Goal: Information Seeking & Learning: Learn about a topic

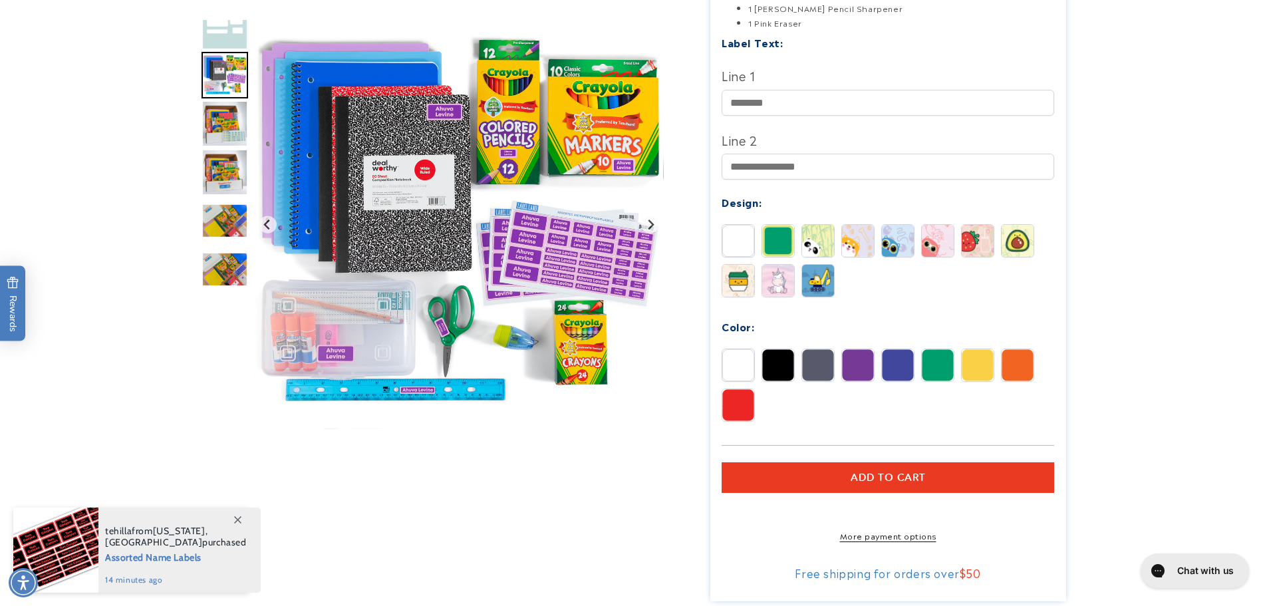
scroll to position [442, 0]
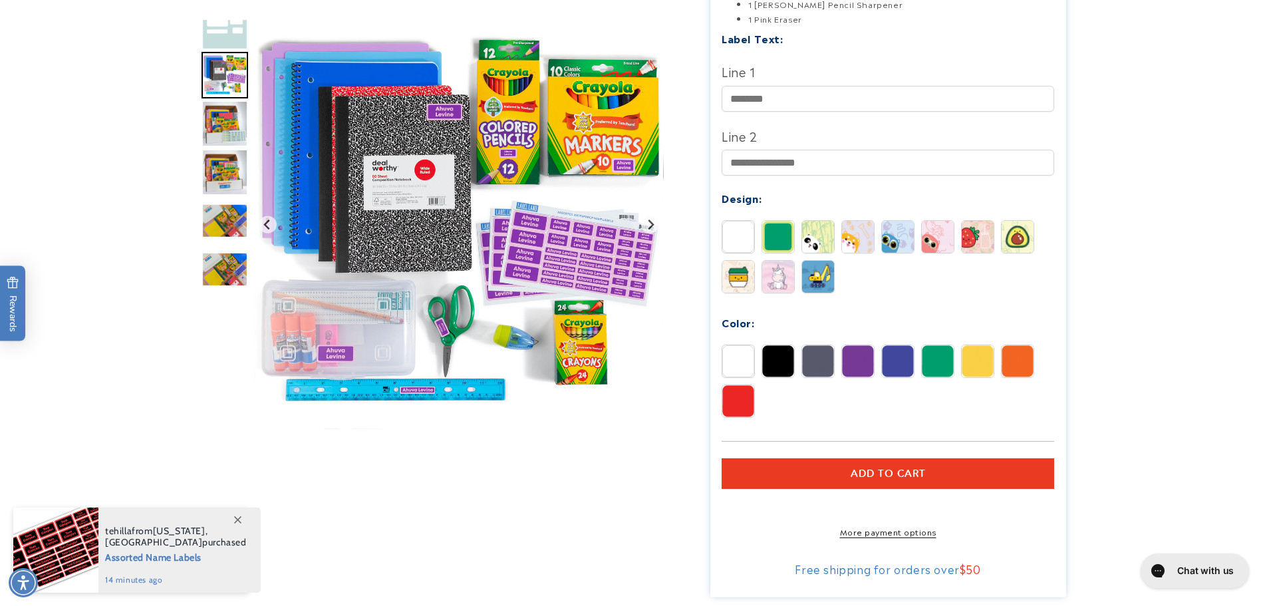
click at [747, 271] on img at bounding box center [738, 277] width 32 height 32
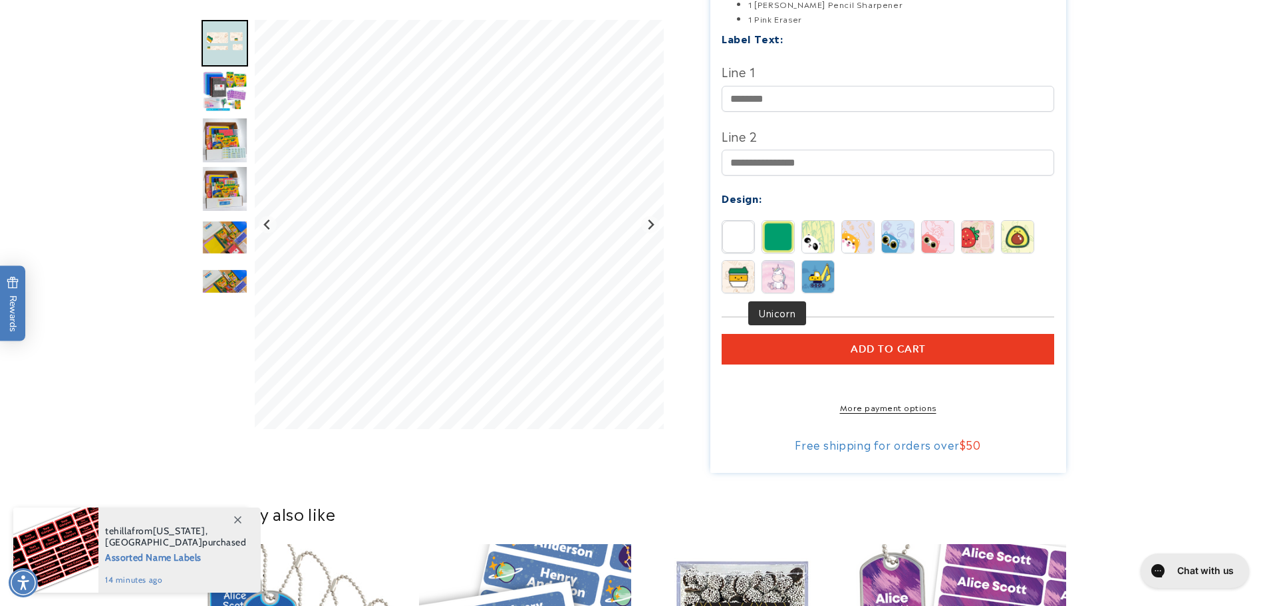
click at [783, 274] on img at bounding box center [778, 277] width 32 height 32
click at [823, 264] on img at bounding box center [818, 277] width 32 height 32
click at [975, 245] on img at bounding box center [977, 237] width 32 height 32
click at [1014, 222] on img at bounding box center [1017, 237] width 32 height 32
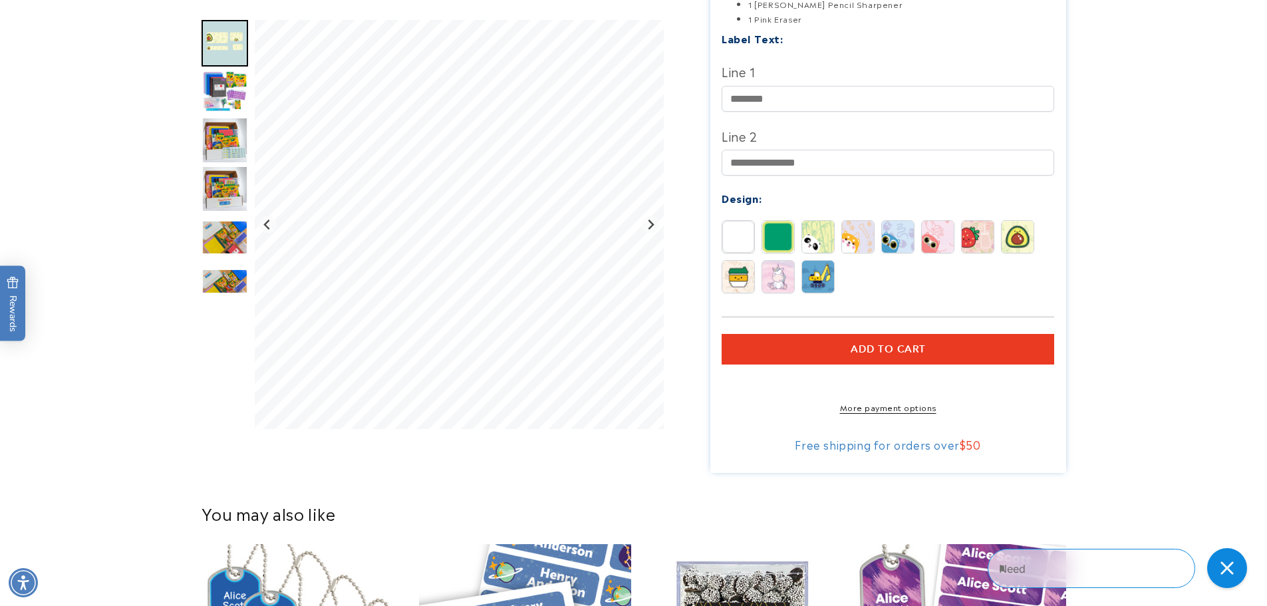
click at [912, 233] on img at bounding box center [898, 237] width 32 height 32
click at [931, 219] on div "Label Text: Line 1 Line 2" at bounding box center [887, 171] width 332 height 284
click at [930, 227] on img at bounding box center [938, 237] width 32 height 32
click at [858, 228] on img at bounding box center [858, 237] width 32 height 32
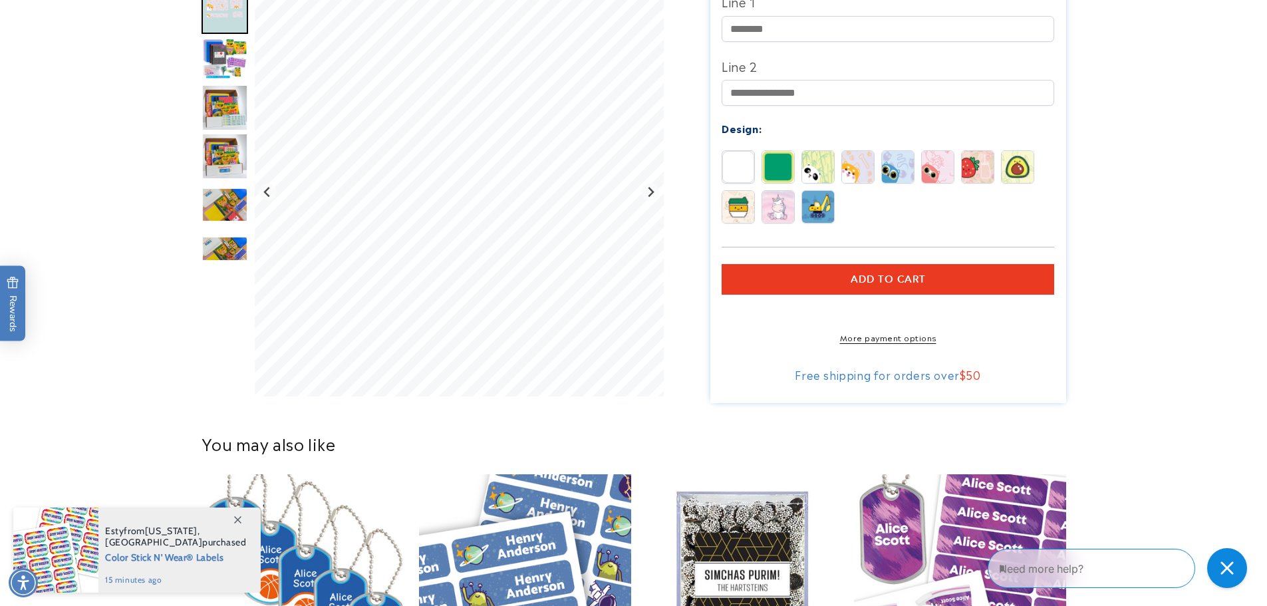
scroll to position [513, 0]
click at [235, 522] on icon at bounding box center [237, 519] width 7 height 7
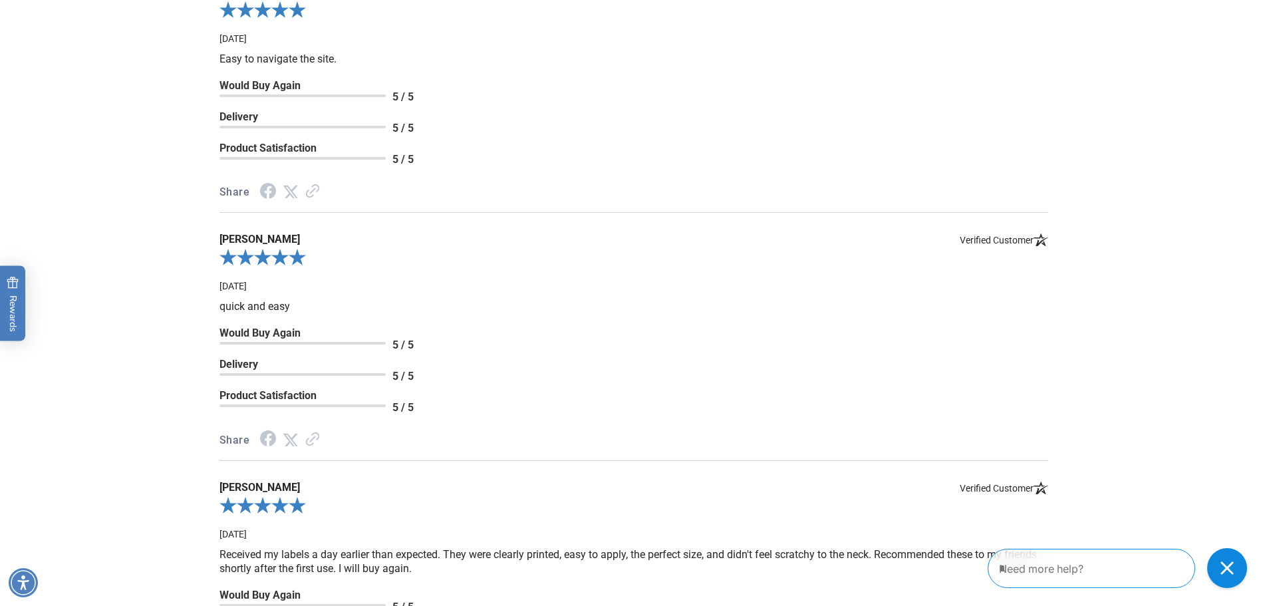
scroll to position [1575, 0]
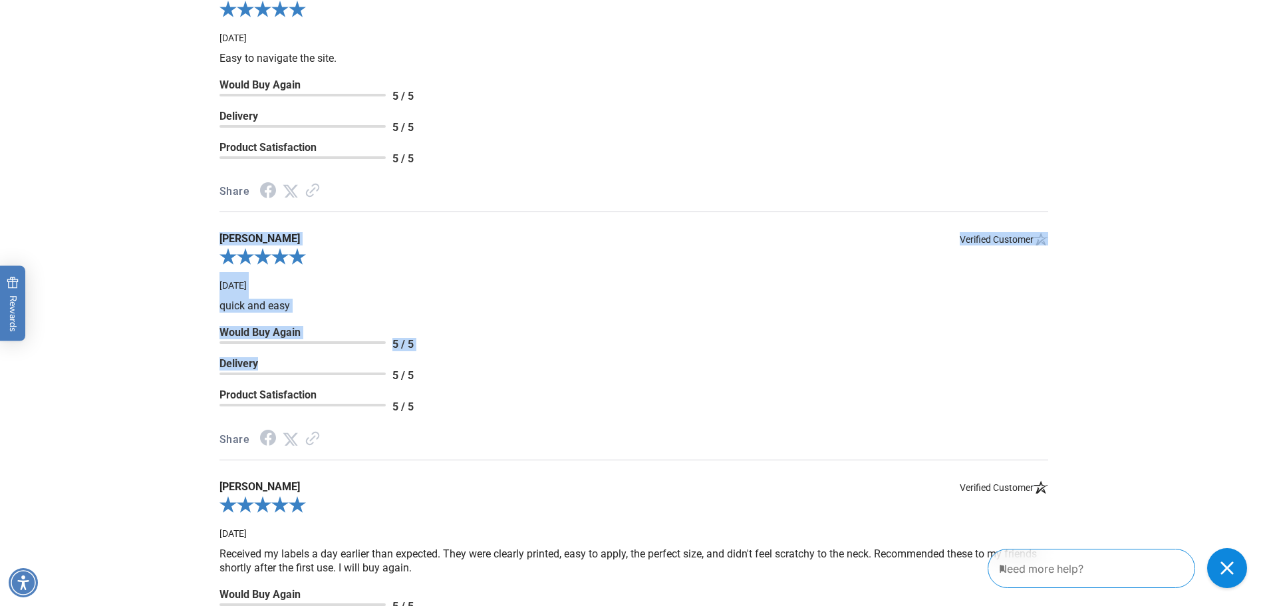
drag, startPoint x: 13, startPoint y: 244, endPoint x: 0, endPoint y: 387, distance: 143.6
click at [0, 387] on div "**********" at bounding box center [633, 258] width 1267 height 1062
drag, startPoint x: 0, startPoint y: 215, endPoint x: 0, endPoint y: 483, distance: 267.3
click at [0, 483] on div "**********" at bounding box center [633, 258] width 1267 height 1062
click at [33, 458] on div "**********" at bounding box center [633, 258] width 1267 height 1062
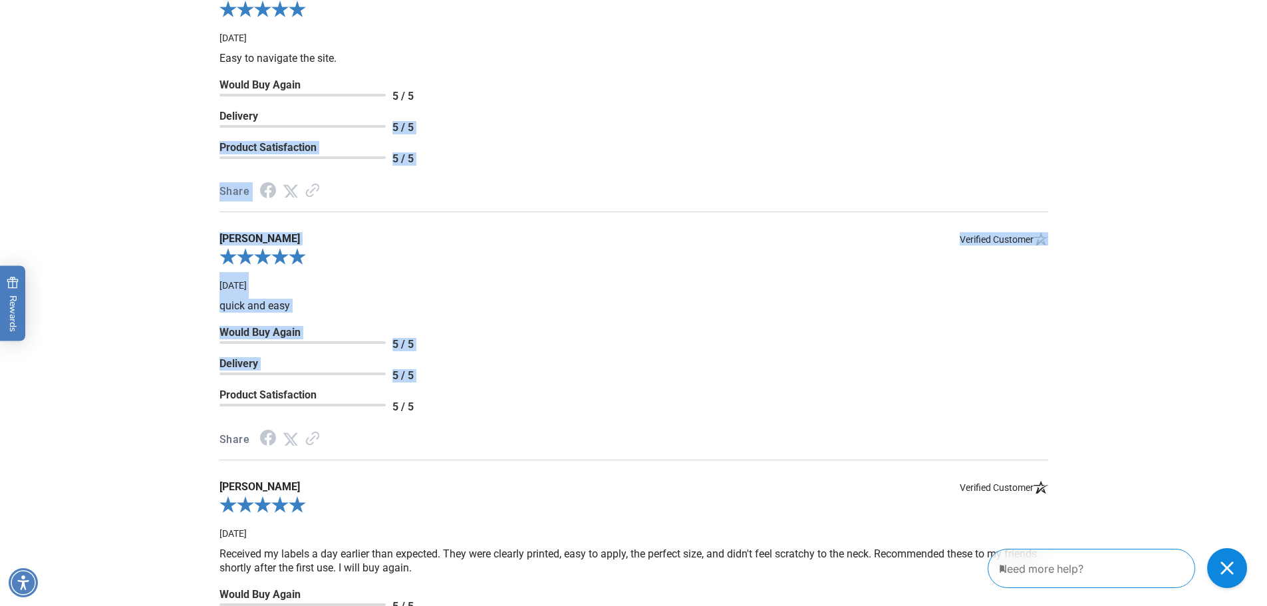
drag, startPoint x: 0, startPoint y: 152, endPoint x: 0, endPoint y: 422, distance: 269.9
click at [0, 422] on div "**********" at bounding box center [633, 258] width 1267 height 1062
drag, startPoint x: 162, startPoint y: 258, endPoint x: 364, endPoint y: 407, distance: 250.5
click at [364, 407] on div "**********" at bounding box center [633, 258] width 1267 height 1062
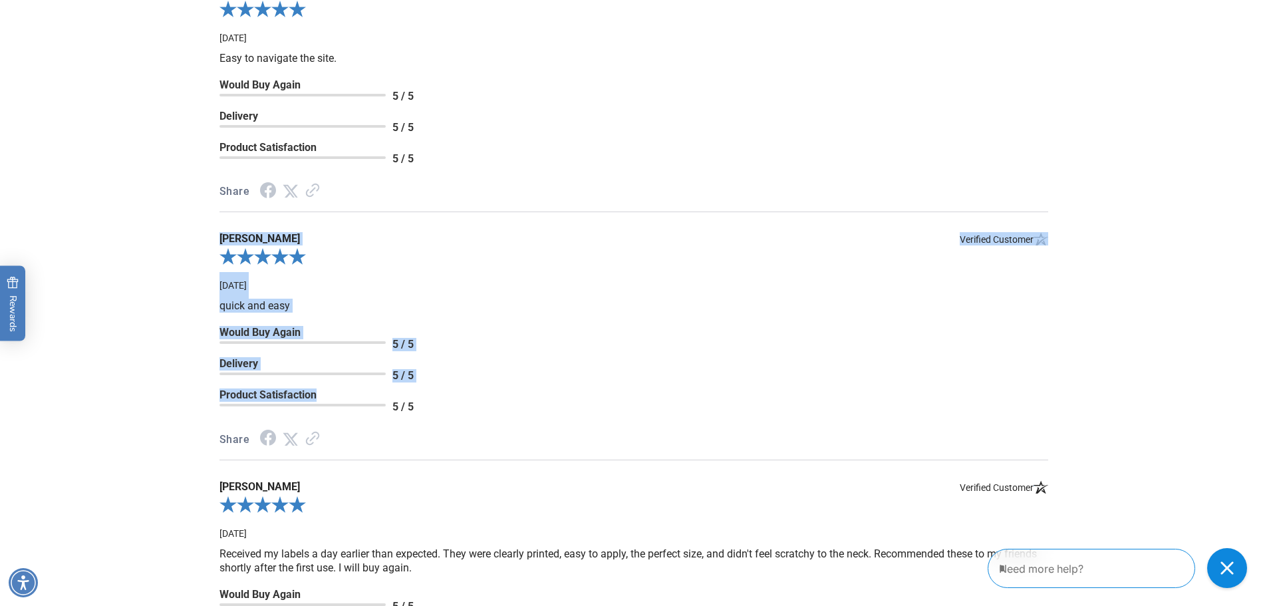
click at [521, 388] on div "5 / 5" at bounding box center [633, 379] width 828 height 18
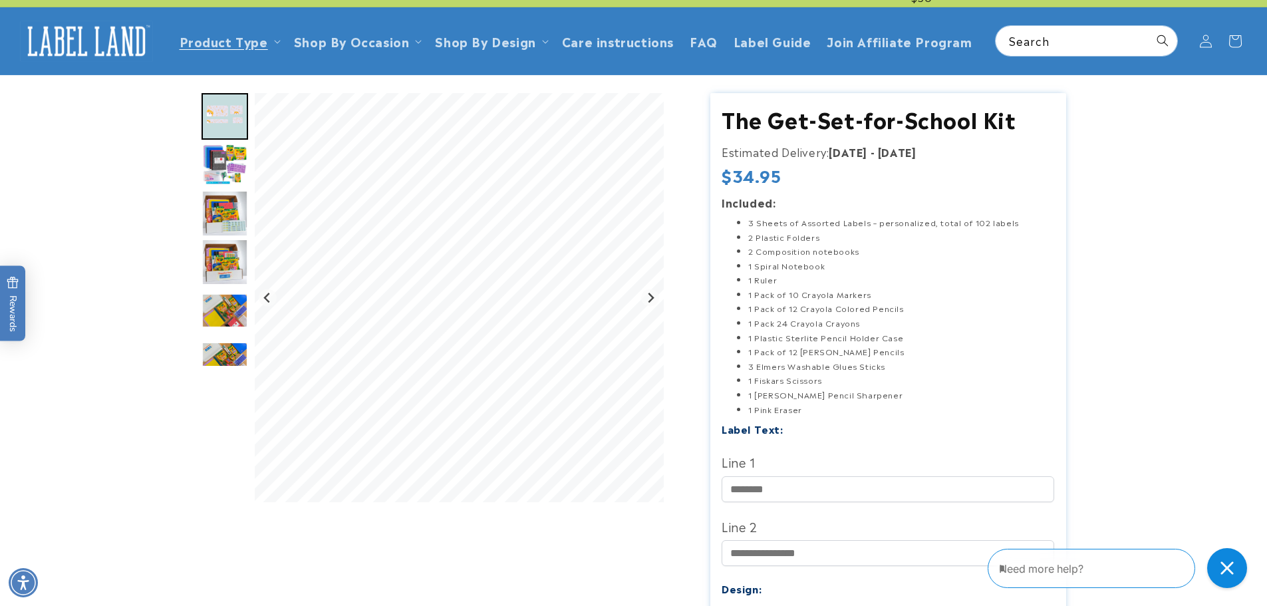
scroll to position [53, 0]
click at [648, 299] on icon "Next slide" at bounding box center [650, 297] width 11 height 11
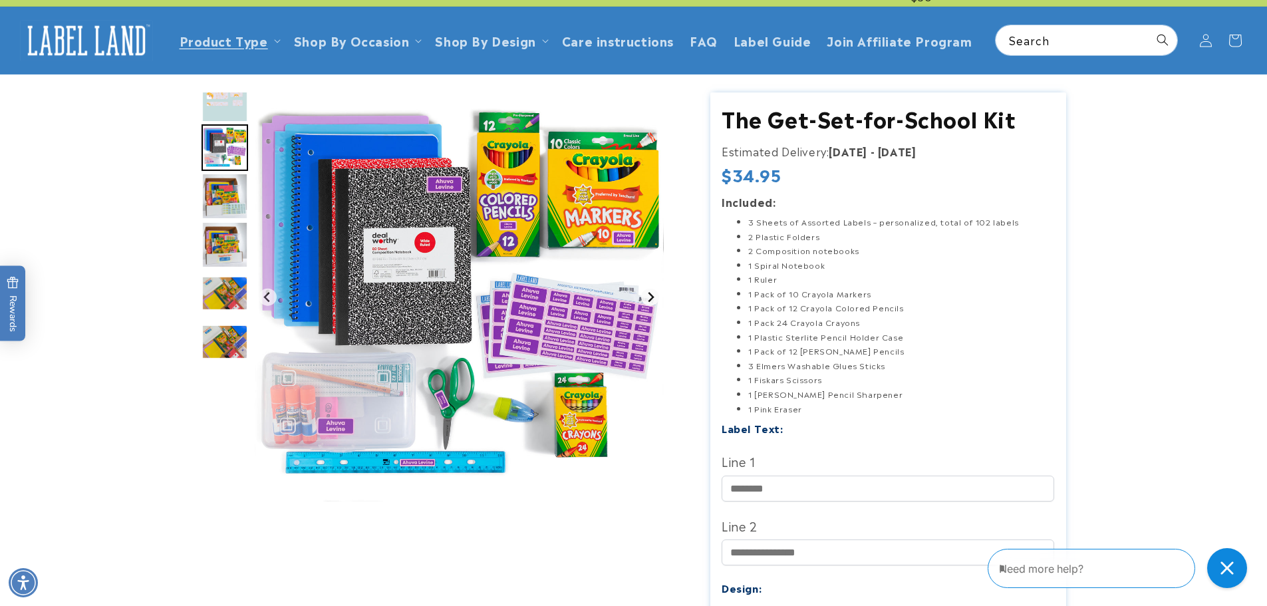
click at [648, 299] on icon "Next slide" at bounding box center [650, 297] width 11 height 11
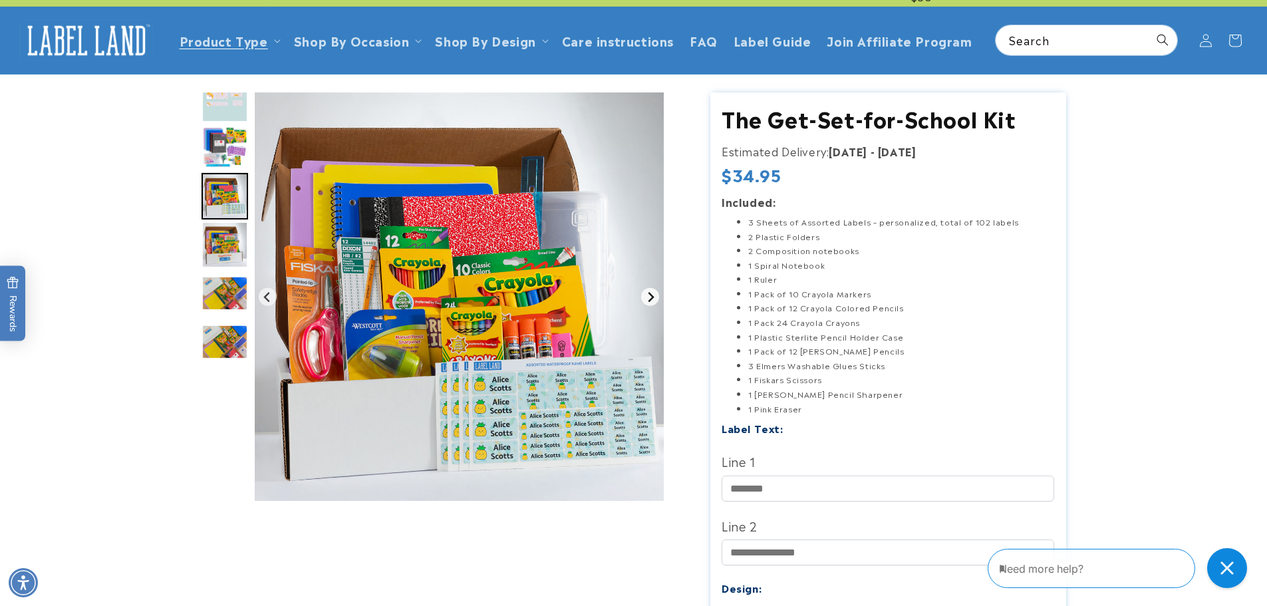
click at [648, 299] on icon "Next slide" at bounding box center [650, 296] width 11 height 11
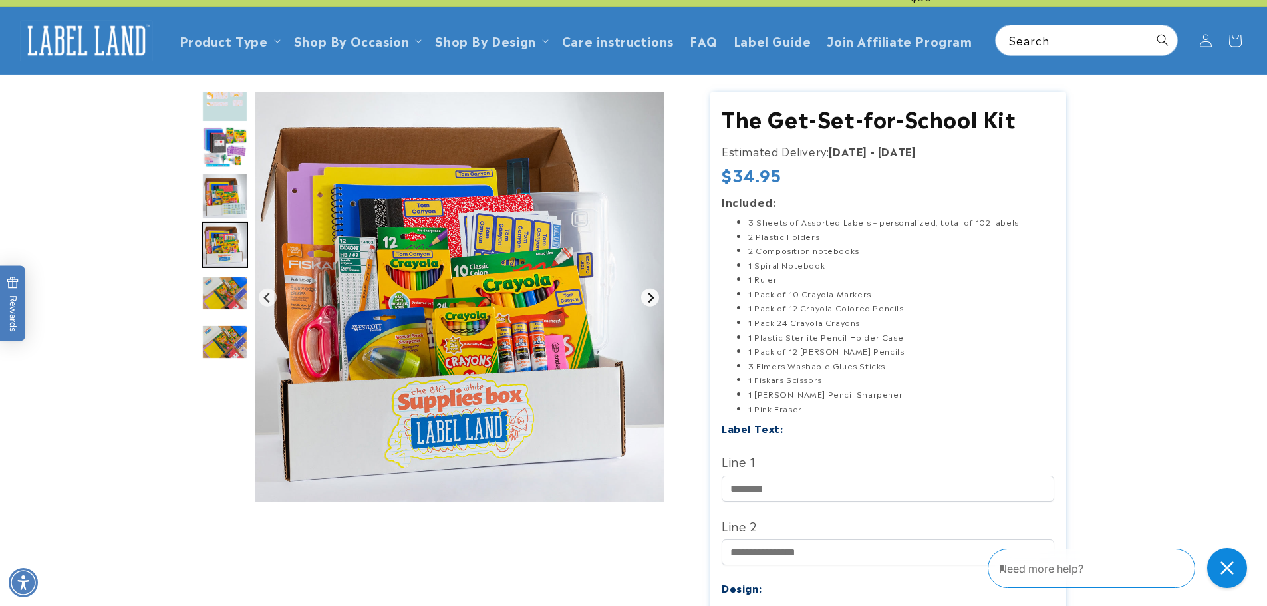
click at [648, 299] on icon "Next slide" at bounding box center [650, 297] width 11 height 11
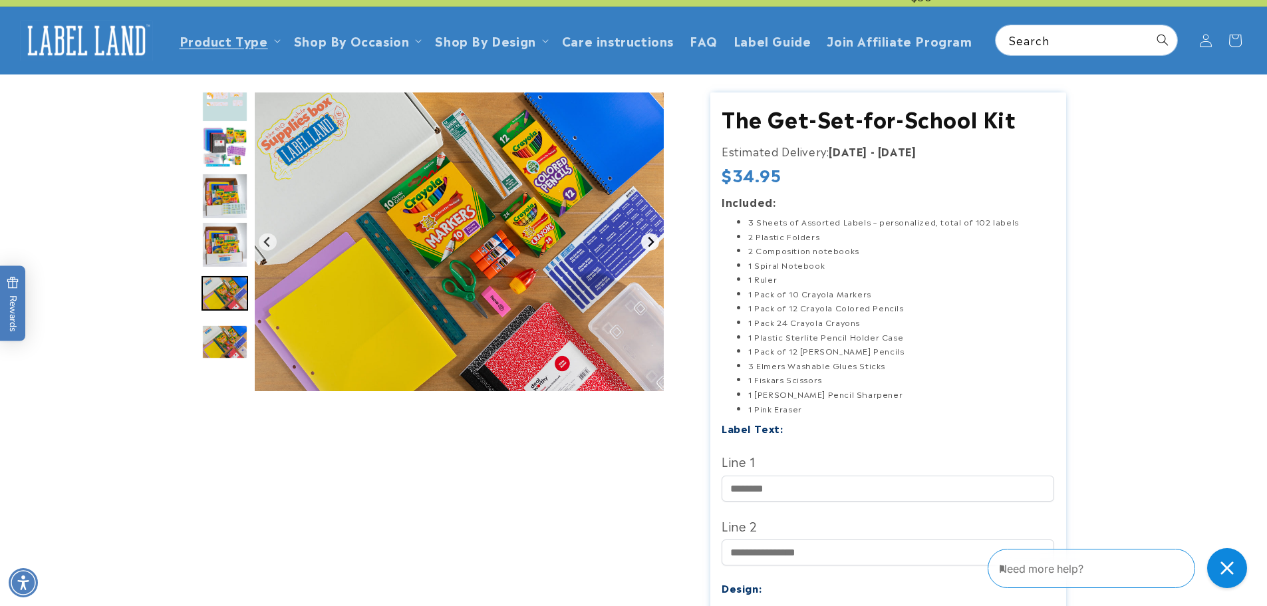
click at [655, 239] on icon "Next slide" at bounding box center [650, 242] width 11 height 11
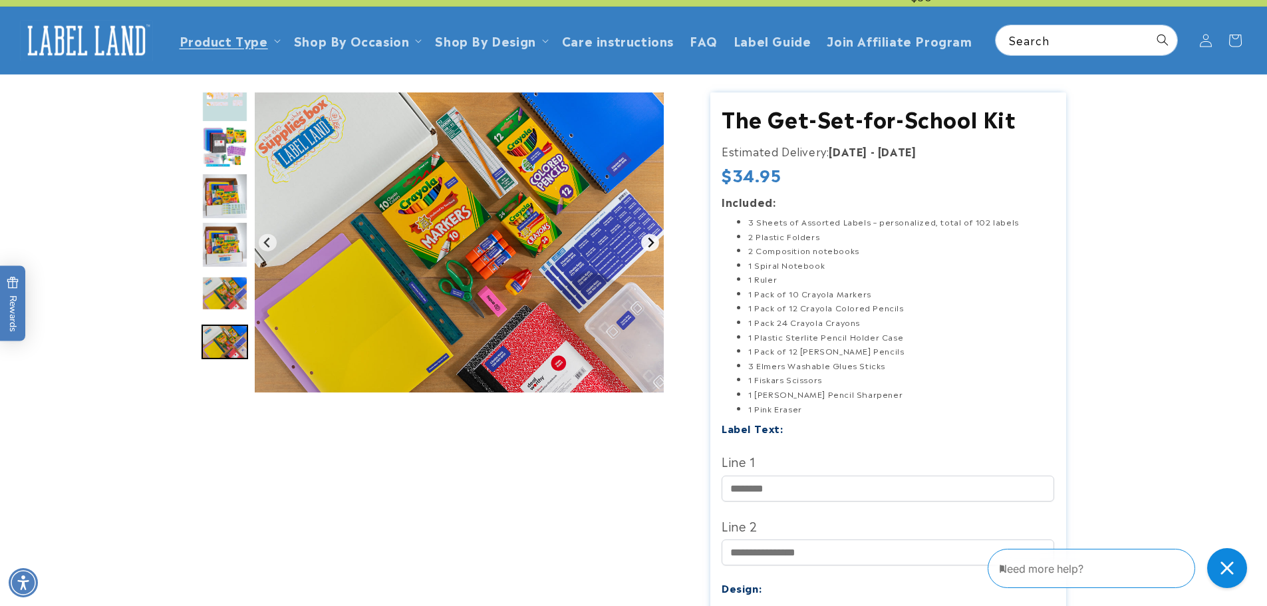
click at [655, 239] on icon "Go to first slide" at bounding box center [650, 242] width 11 height 11
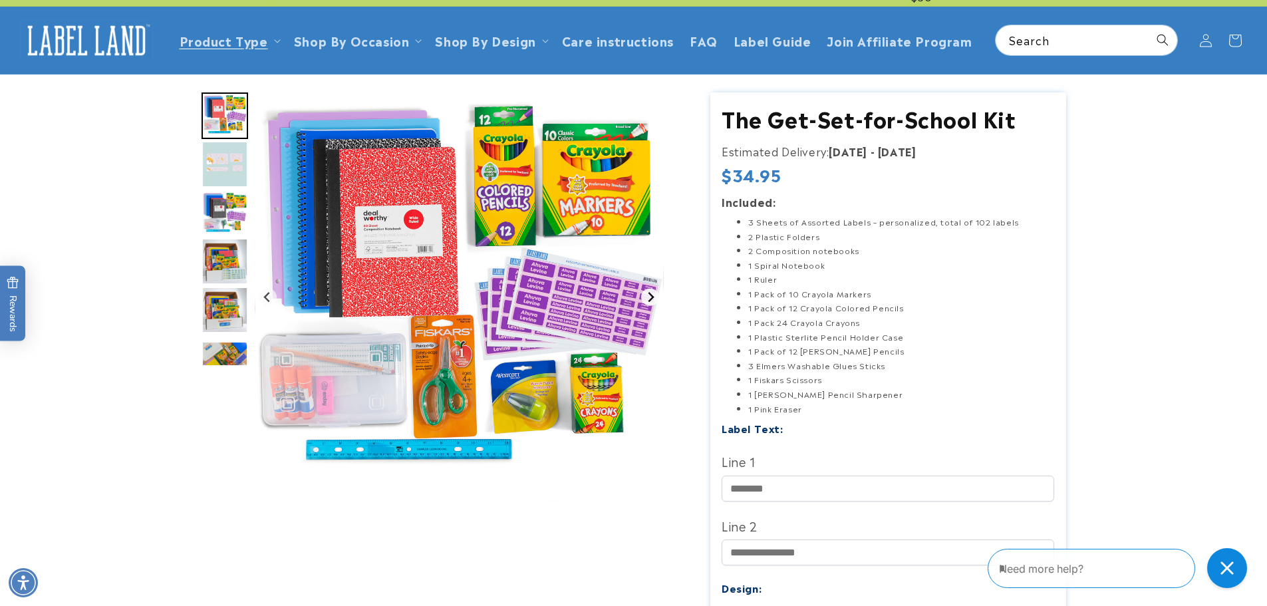
click at [655, 239] on img "Gallery Viewer" at bounding box center [459, 296] width 409 height 409
click at [642, 292] on button "Next slide" at bounding box center [650, 297] width 18 height 18
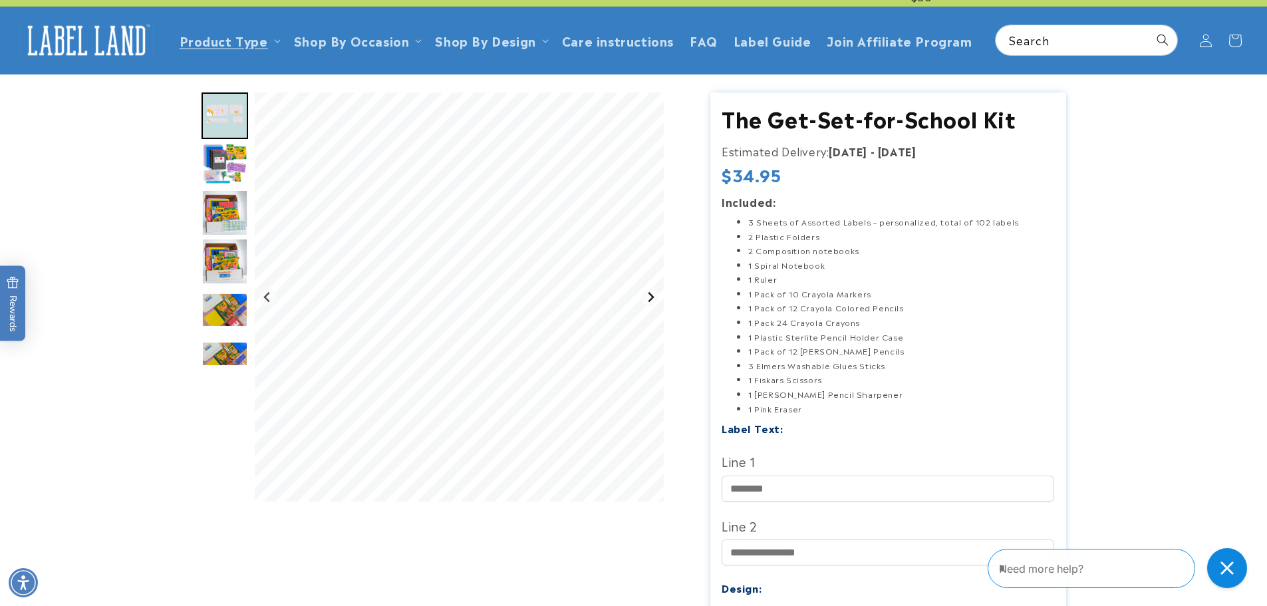
click at [642, 292] on button "Next slide" at bounding box center [650, 297] width 18 height 18
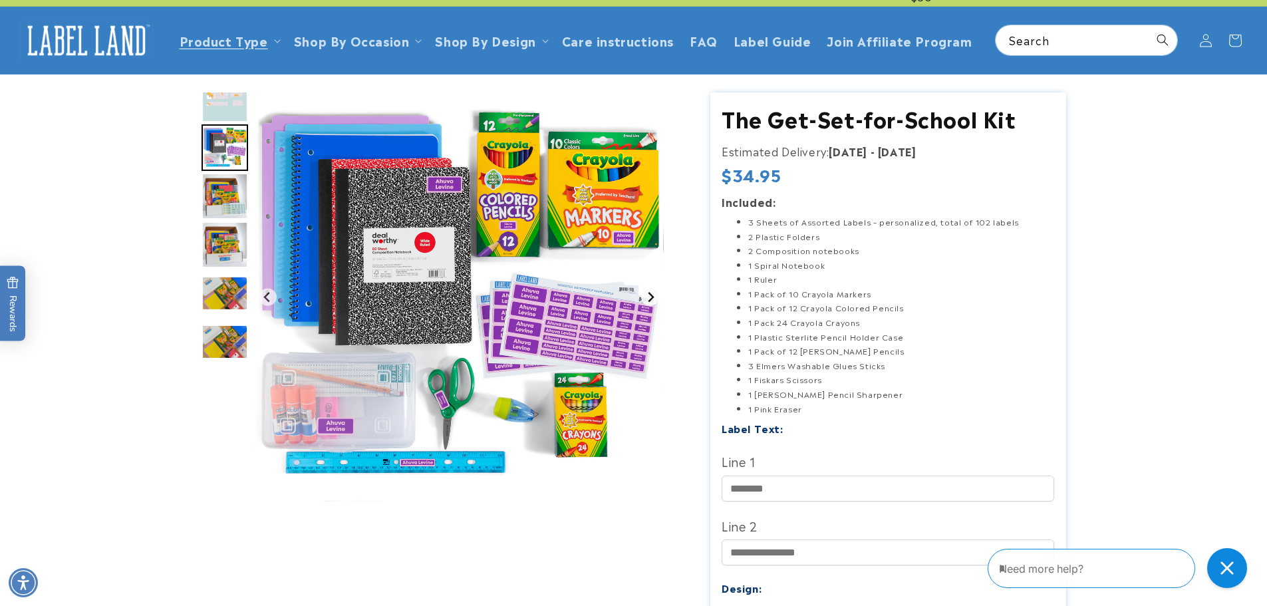
click at [642, 292] on button "Next slide" at bounding box center [650, 297] width 18 height 18
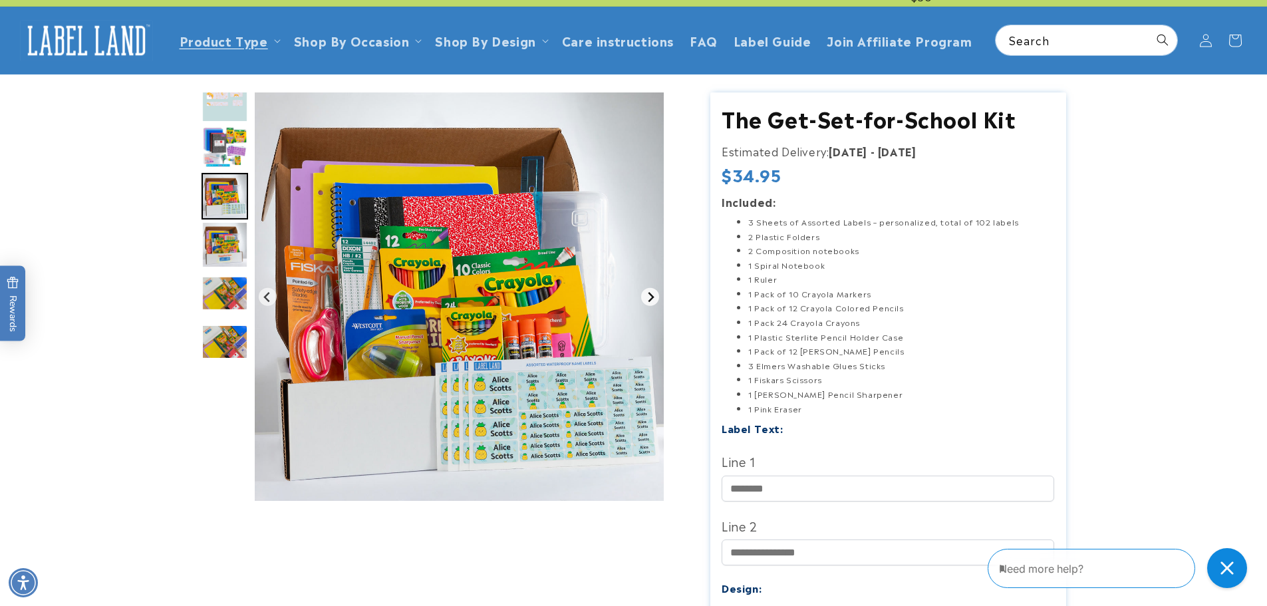
click at [642, 292] on button "Next slide" at bounding box center [650, 297] width 18 height 18
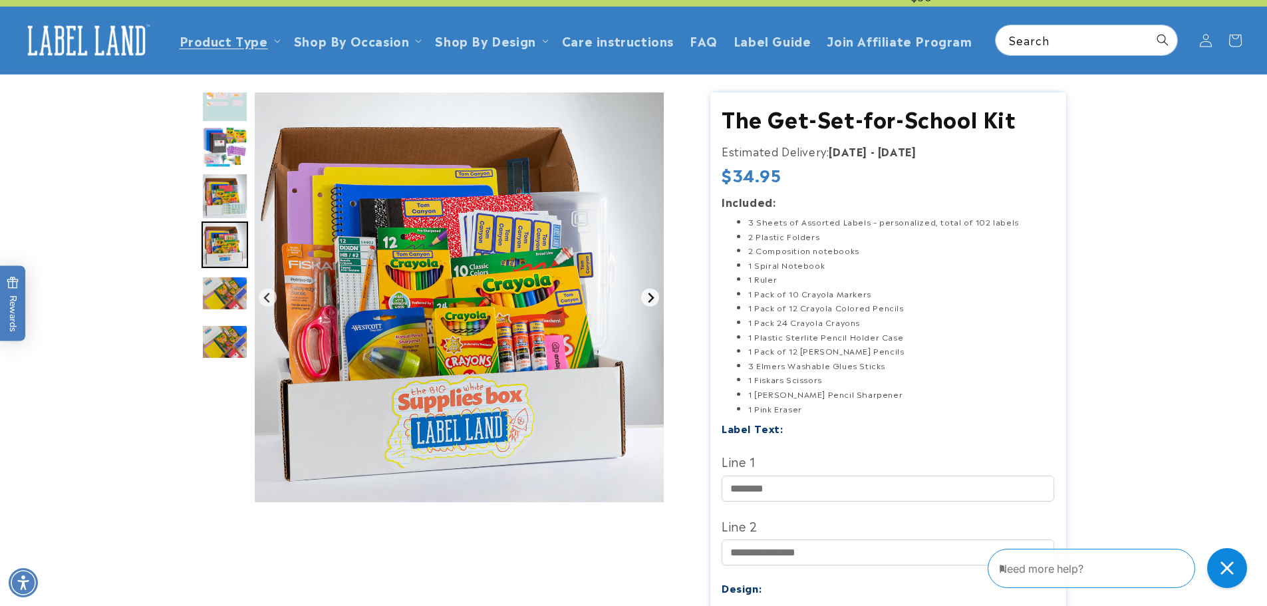
click at [642, 292] on button "Next slide" at bounding box center [650, 298] width 18 height 18
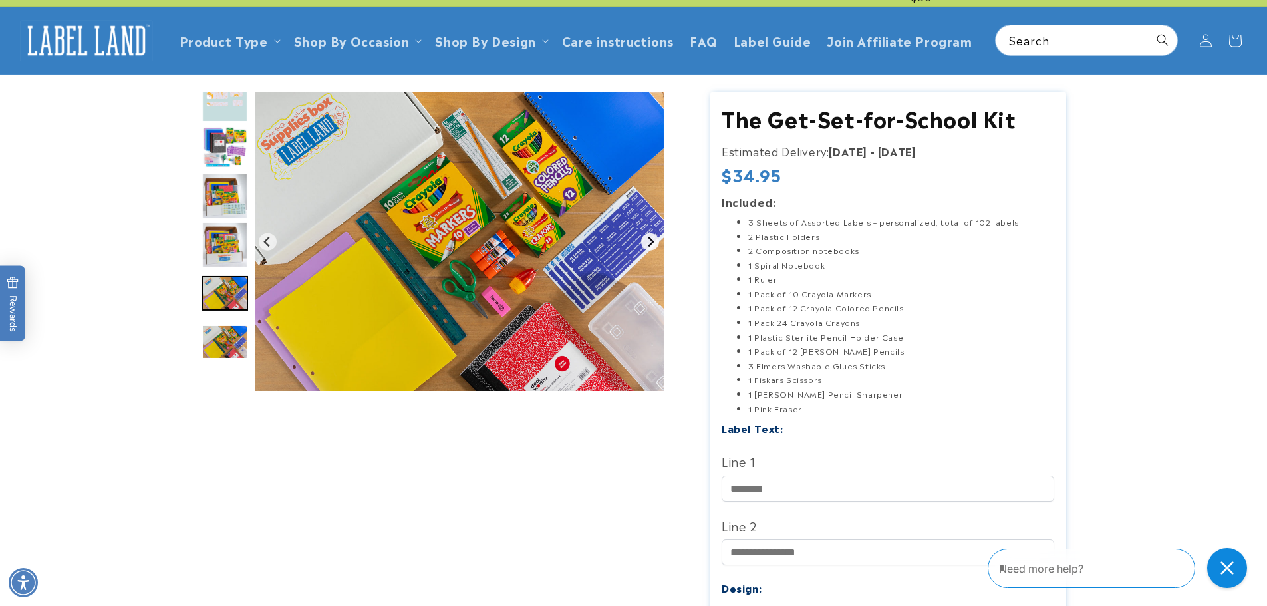
click at [642, 292] on img "Gallery Viewer" at bounding box center [459, 241] width 409 height 299
click at [652, 245] on icon "Next slide" at bounding box center [650, 242] width 11 height 11
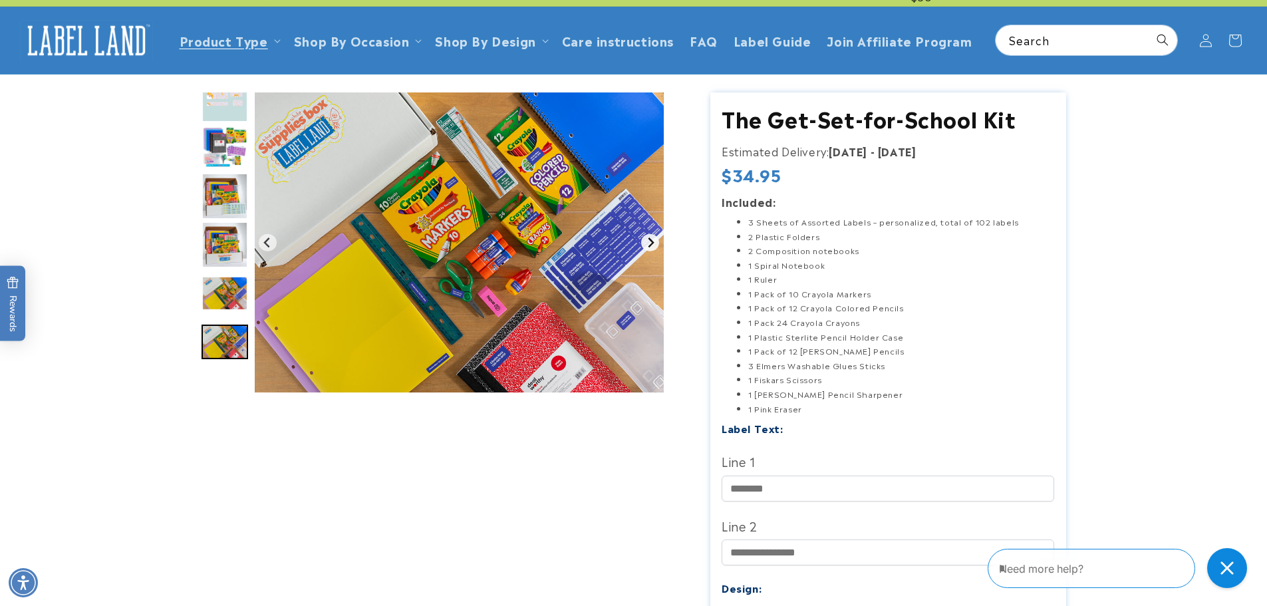
click at [652, 245] on icon "Go to first slide" at bounding box center [650, 242] width 11 height 11
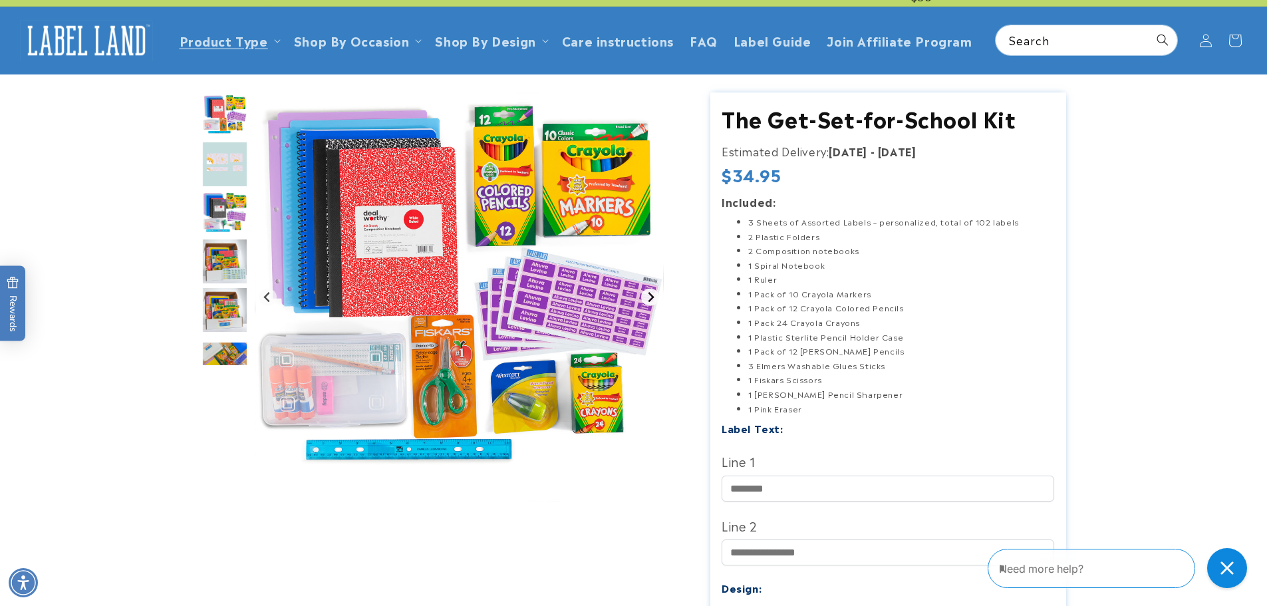
click at [652, 245] on img "Gallery Viewer" at bounding box center [459, 296] width 409 height 409
click at [642, 289] on img "Gallery Viewer" at bounding box center [459, 296] width 409 height 409
click at [647, 290] on button "Next slide" at bounding box center [650, 297] width 18 height 18
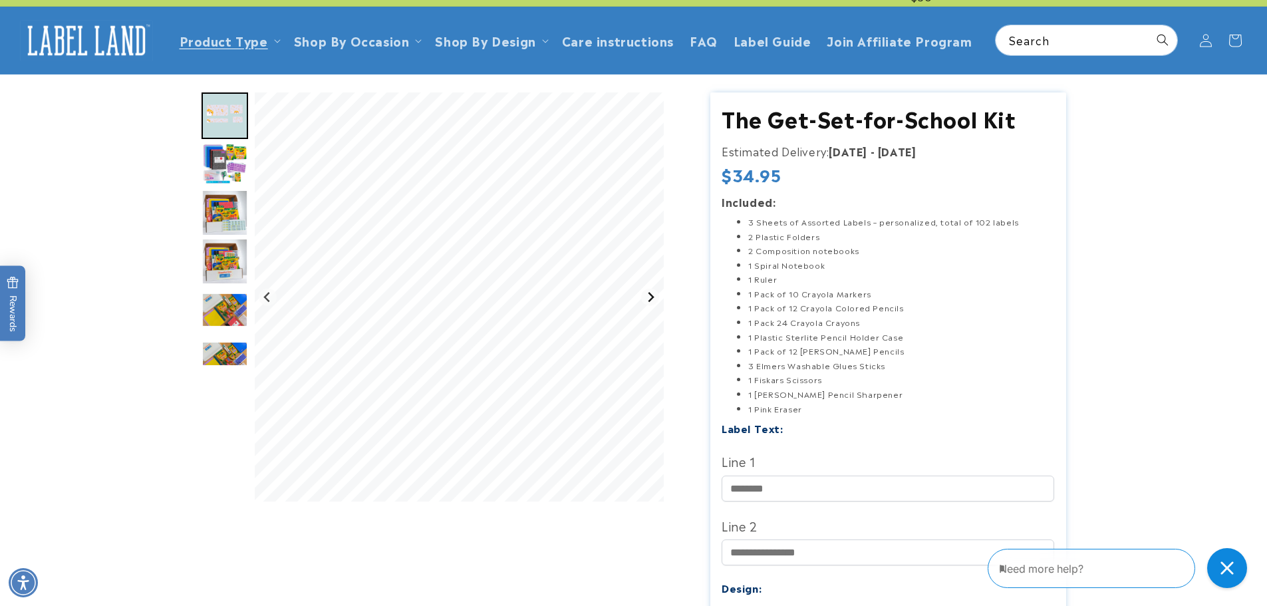
click at [647, 290] on button "Next slide" at bounding box center [650, 297] width 18 height 18
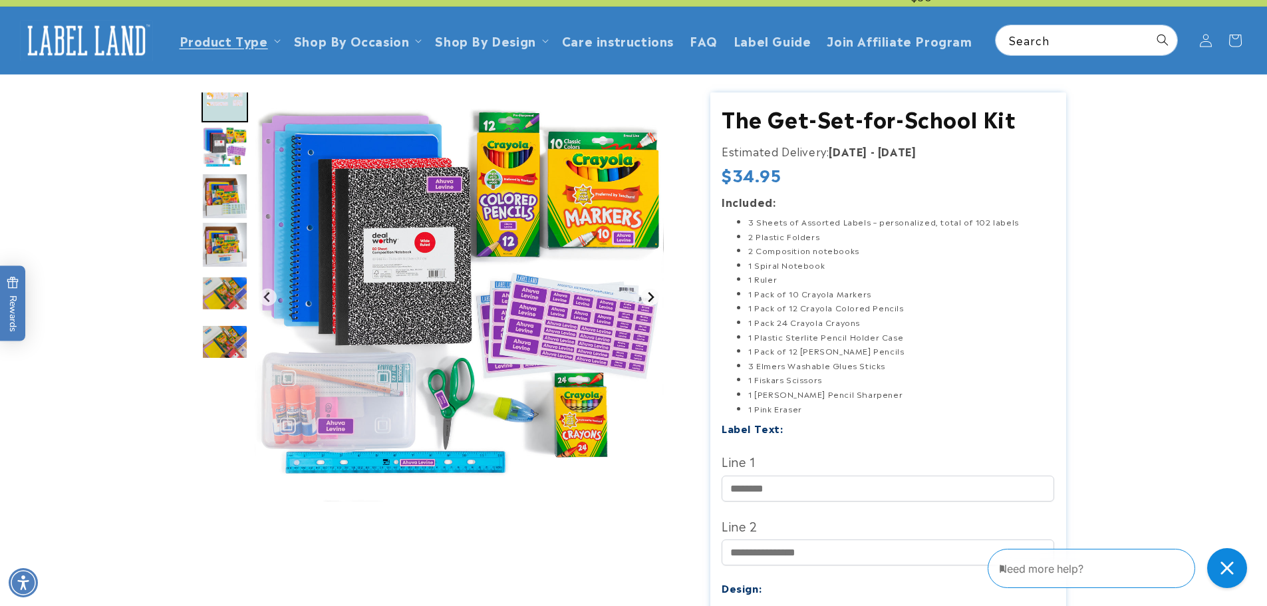
click at [647, 290] on button "Next slide" at bounding box center [650, 297] width 18 height 18
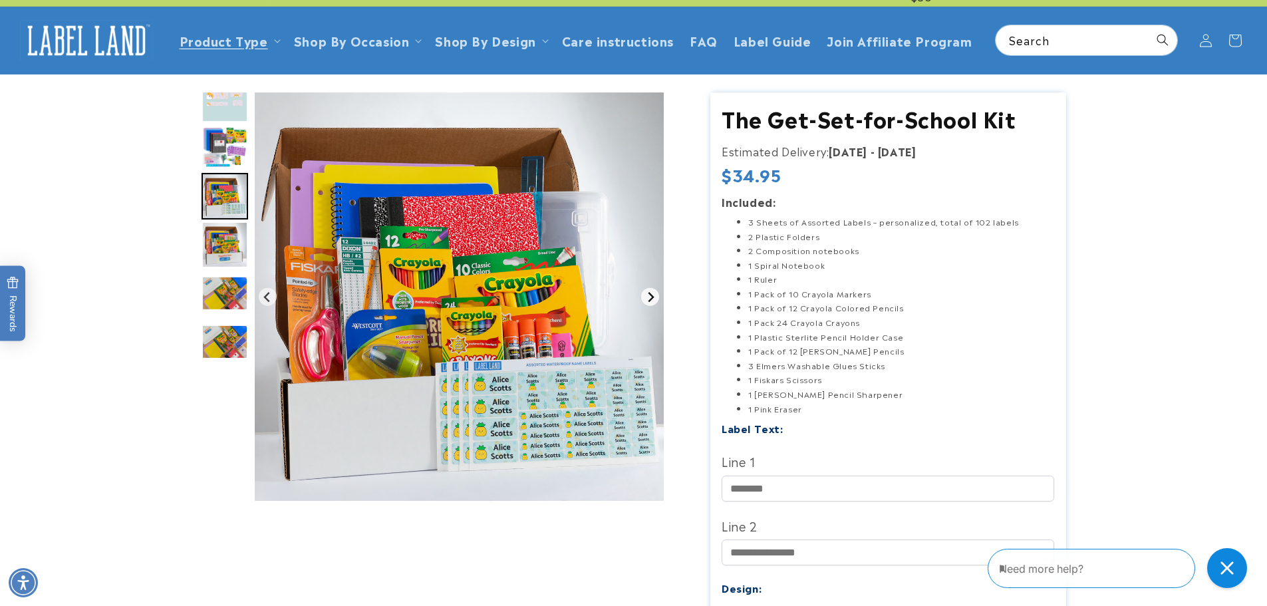
click at [647, 290] on button "Next slide" at bounding box center [650, 297] width 18 height 18
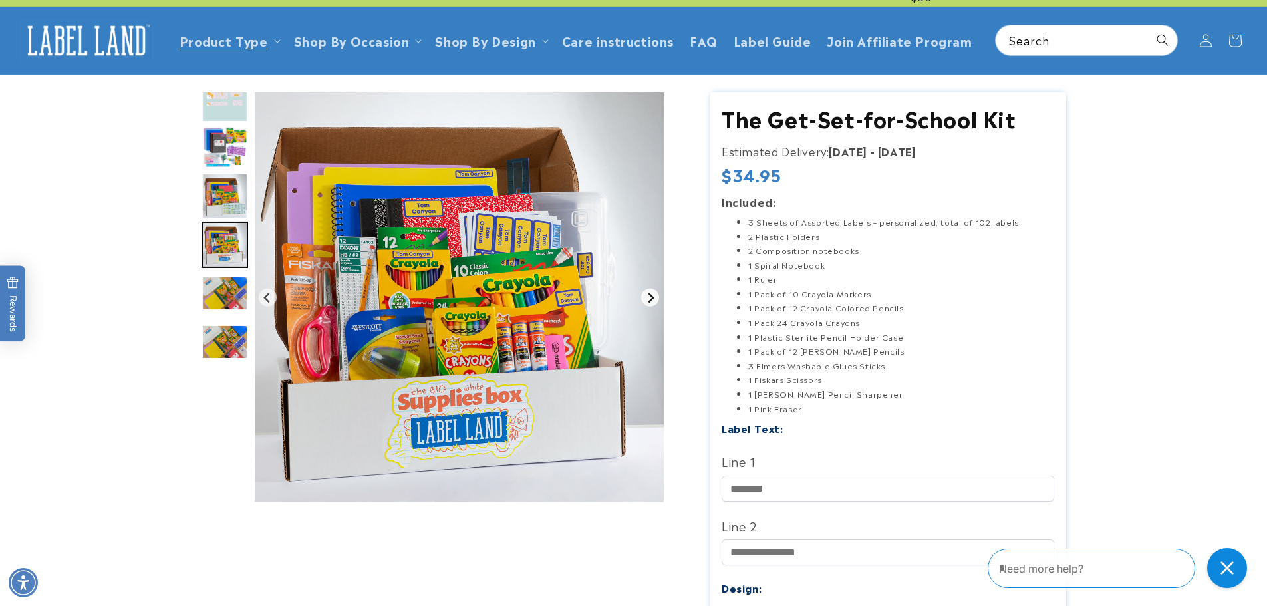
click at [647, 290] on button "Next slide" at bounding box center [650, 298] width 18 height 18
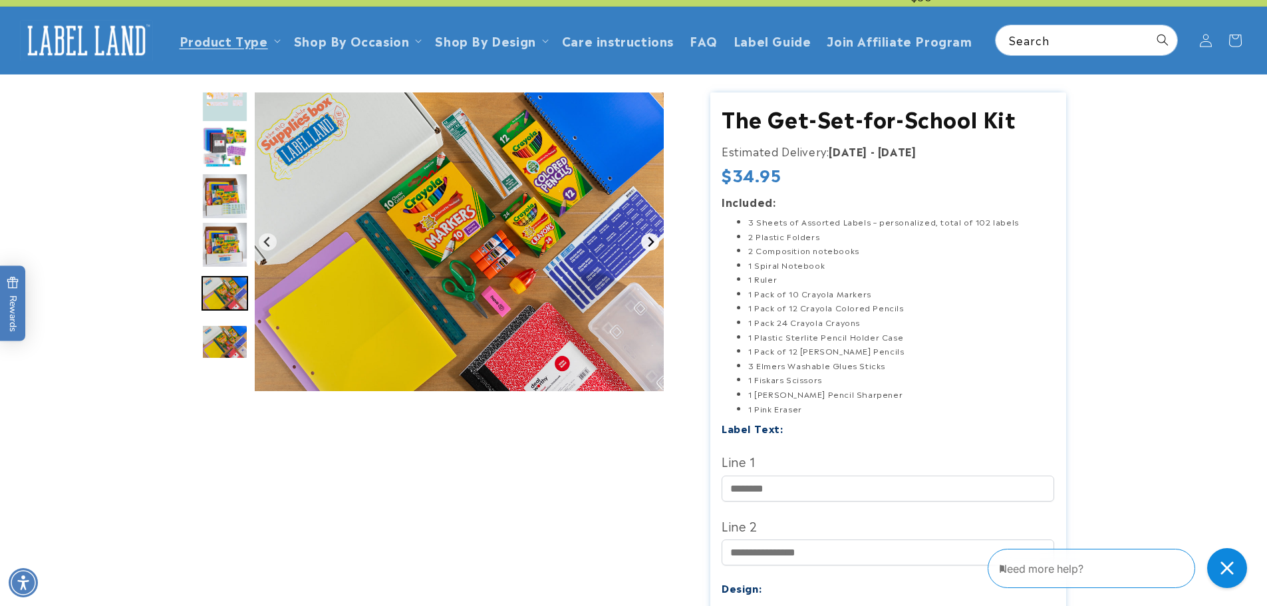
click at [647, 290] on img "Gallery Viewer" at bounding box center [459, 241] width 409 height 299
click at [650, 249] on button "Next slide" at bounding box center [650, 242] width 18 height 18
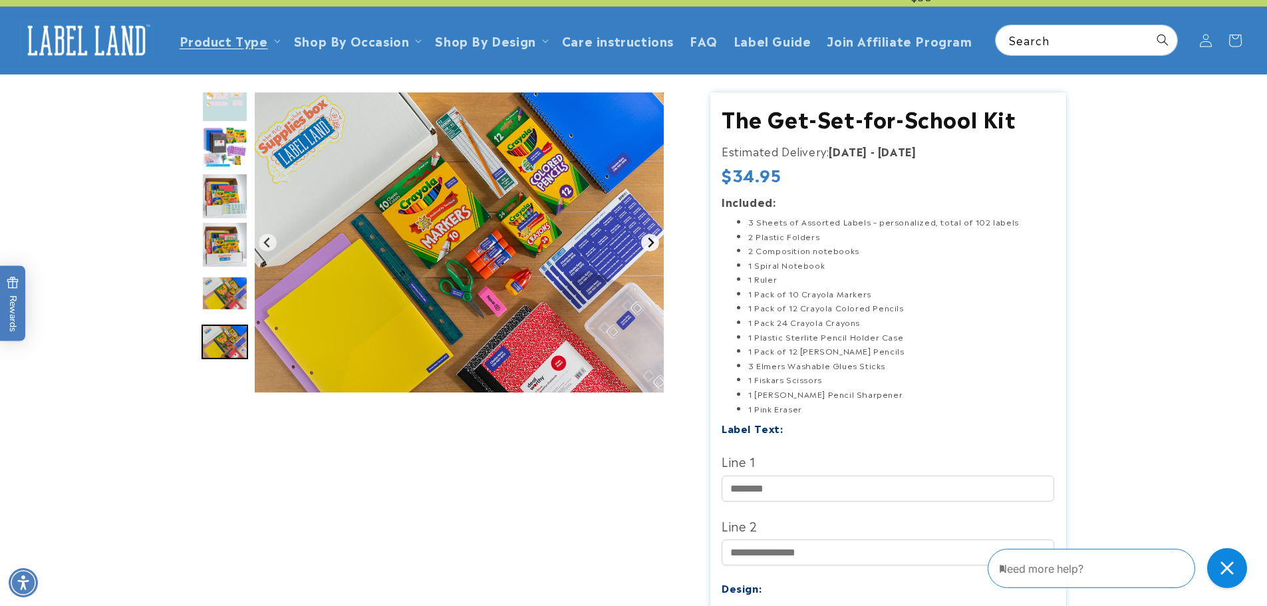
click at [650, 249] on button "Go to first slide" at bounding box center [650, 242] width 18 height 18
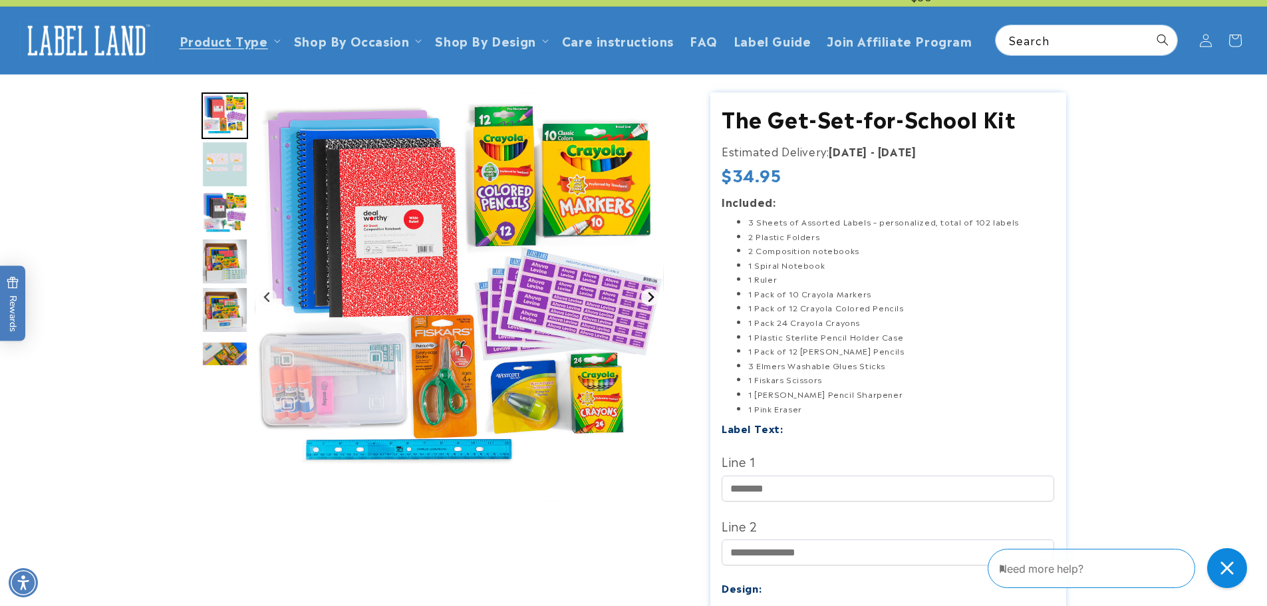
click at [656, 297] on button "Next slide" at bounding box center [650, 297] width 18 height 18
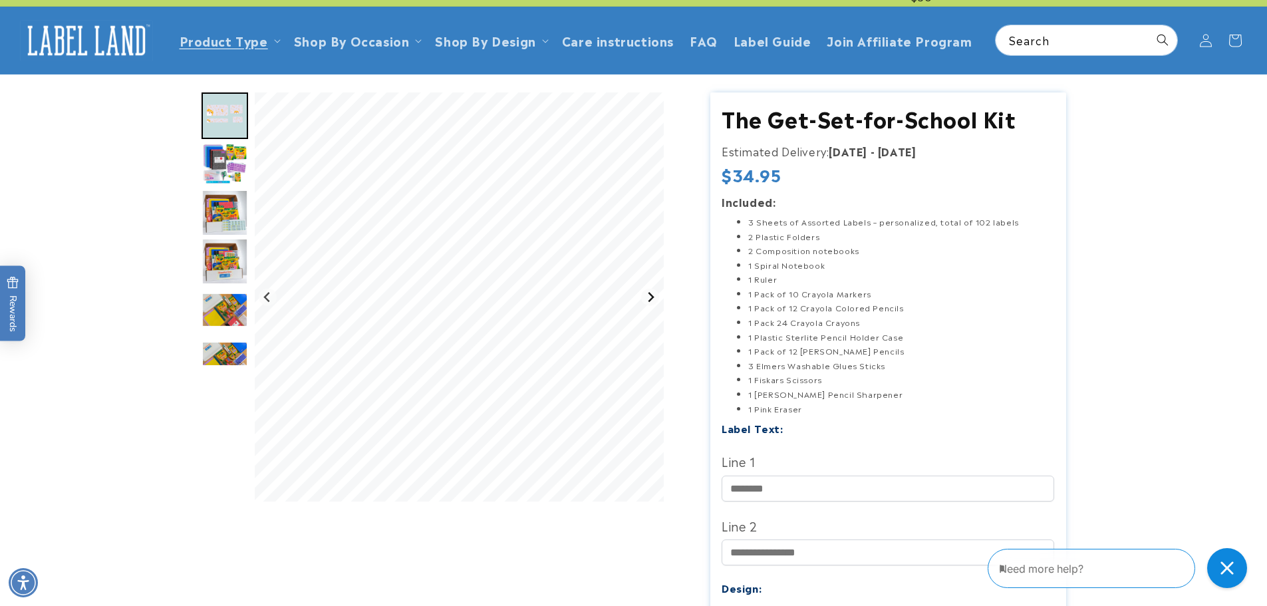
click at [656, 297] on button "Next slide" at bounding box center [650, 297] width 18 height 18
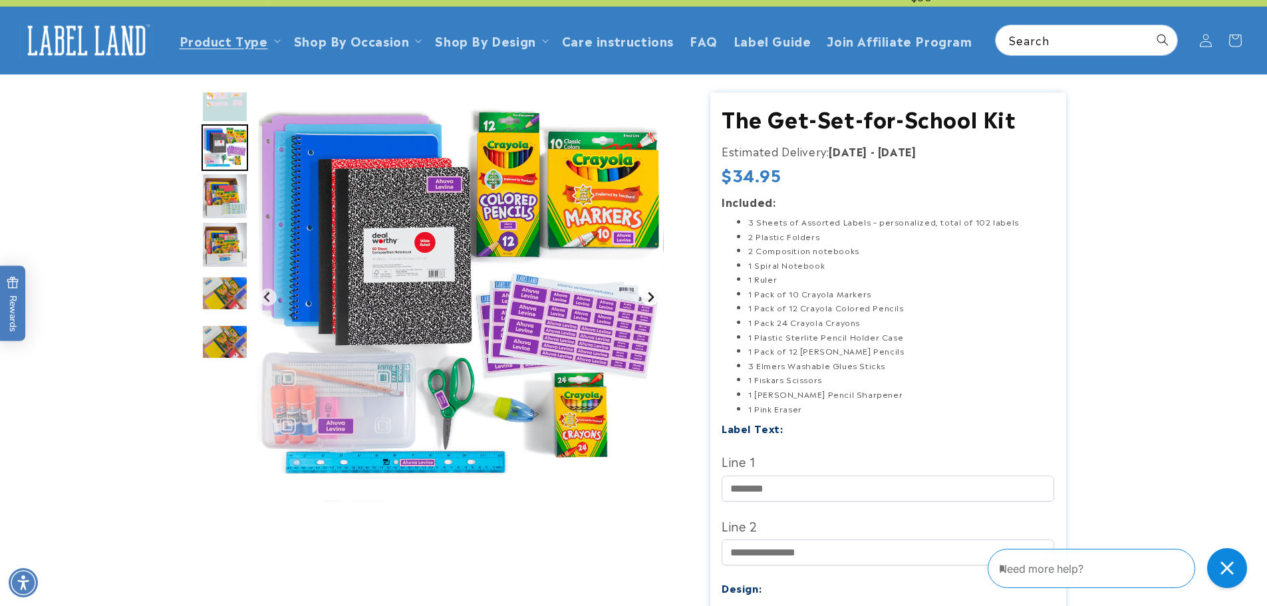
click at [656, 297] on button "Next slide" at bounding box center [650, 297] width 18 height 18
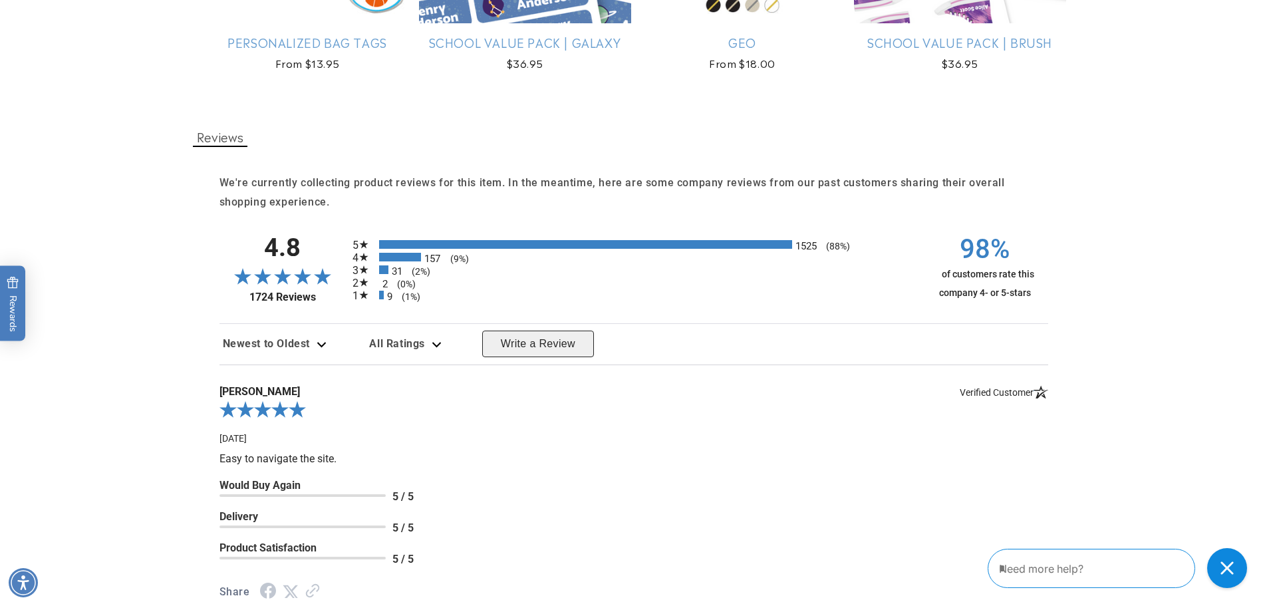
scroll to position [1261, 0]
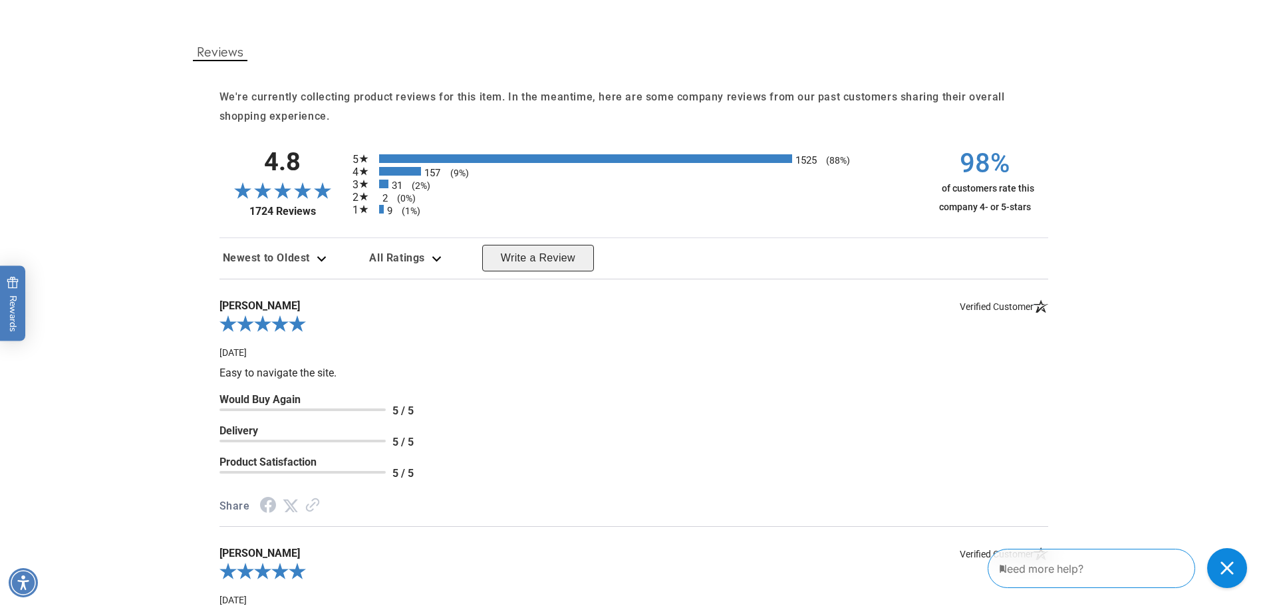
click at [374, 213] on li "1 9 (1%)" at bounding box center [633, 209] width 562 height 9
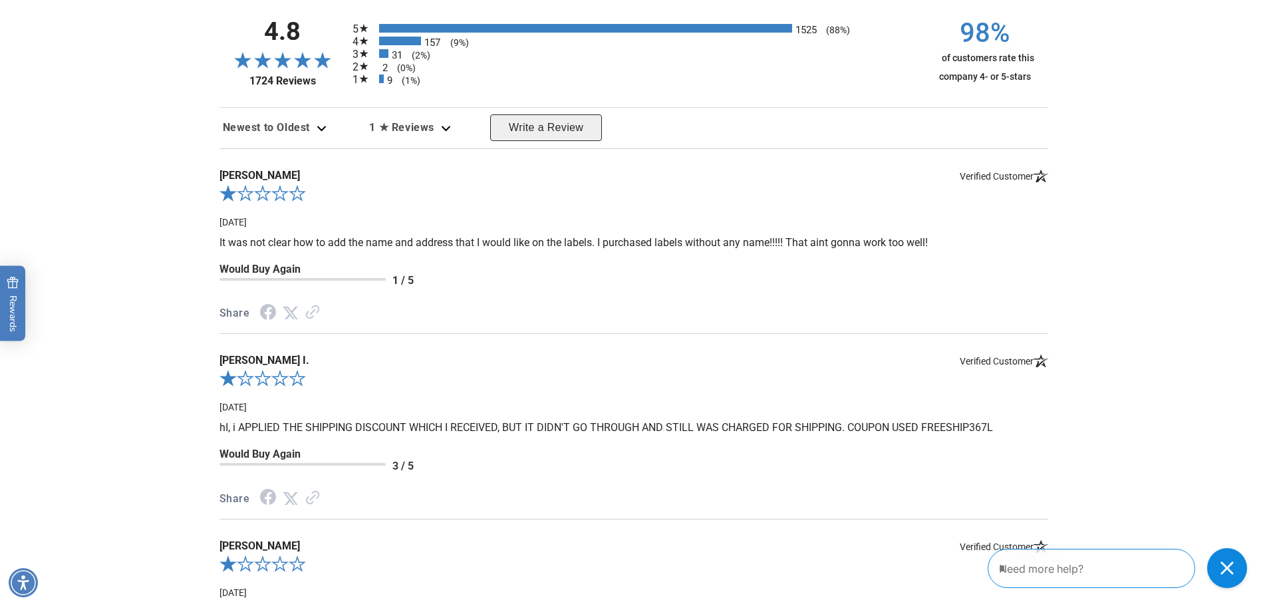
scroll to position [1392, 0]
click at [254, 201] on icon "1.0-star overall rating" at bounding box center [245, 192] width 17 height 17
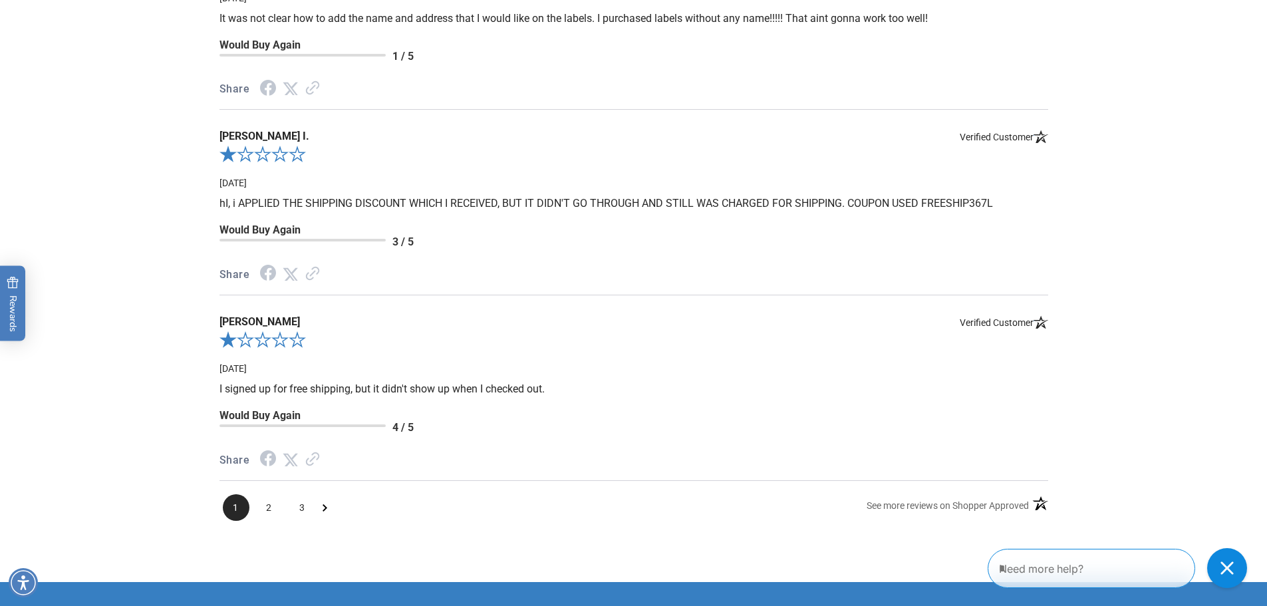
scroll to position [1619, 0]
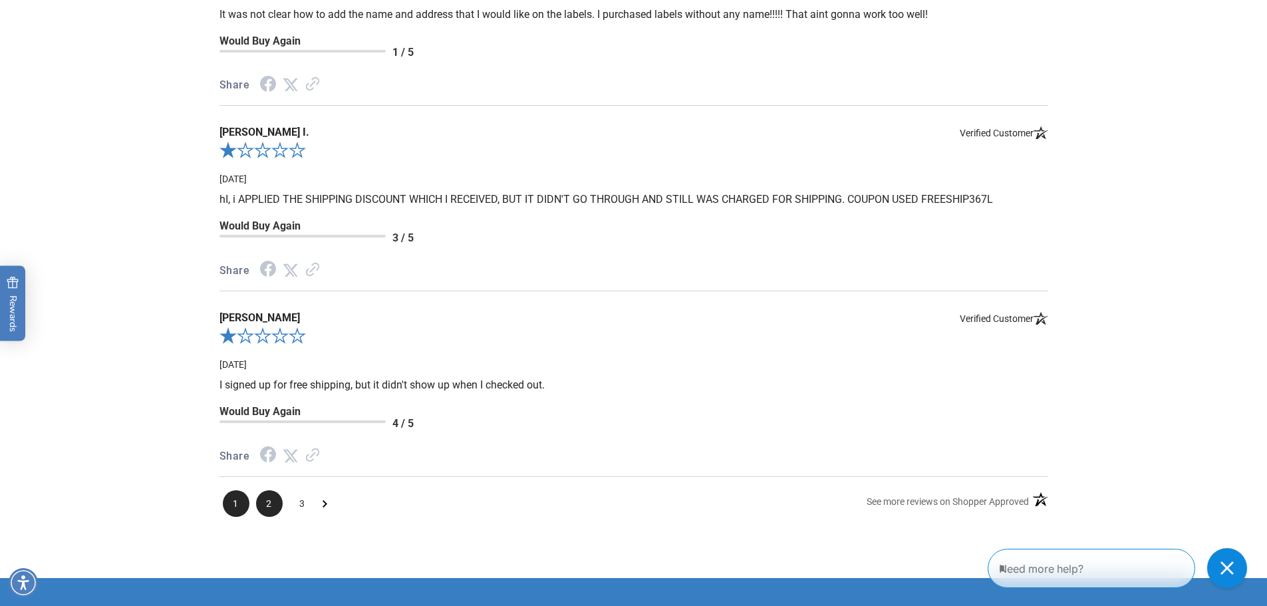
click at [259, 513] on span "2" at bounding box center [269, 503] width 27 height 27
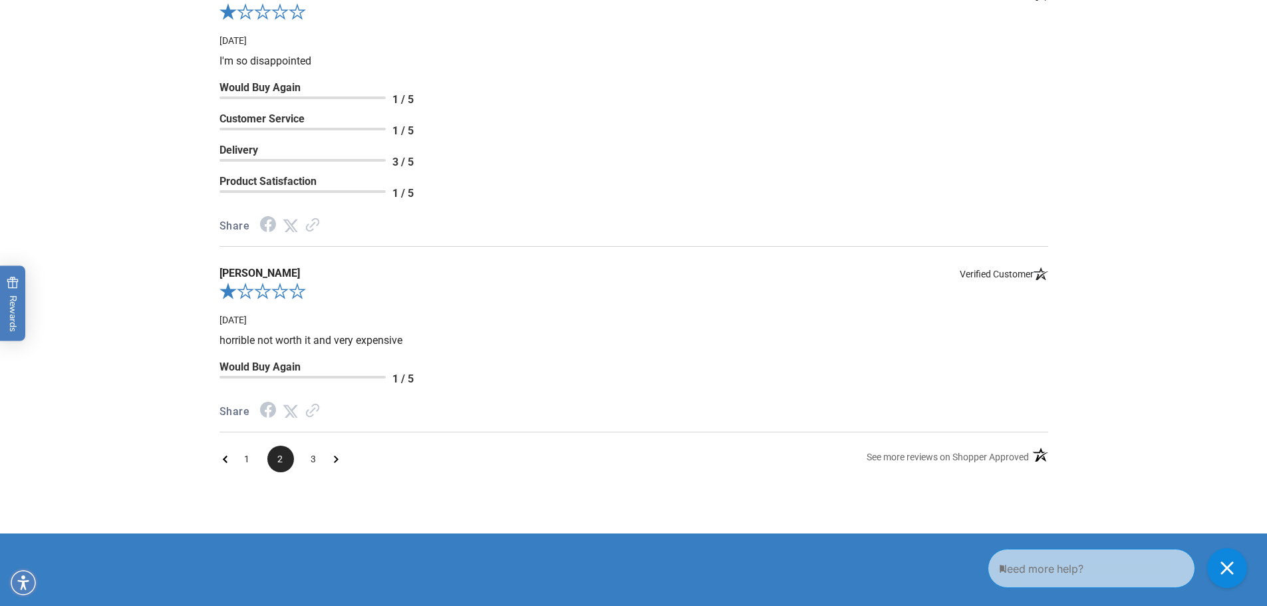
scroll to position [1758, 0]
click at [310, 471] on span "3" at bounding box center [314, 458] width 27 height 27
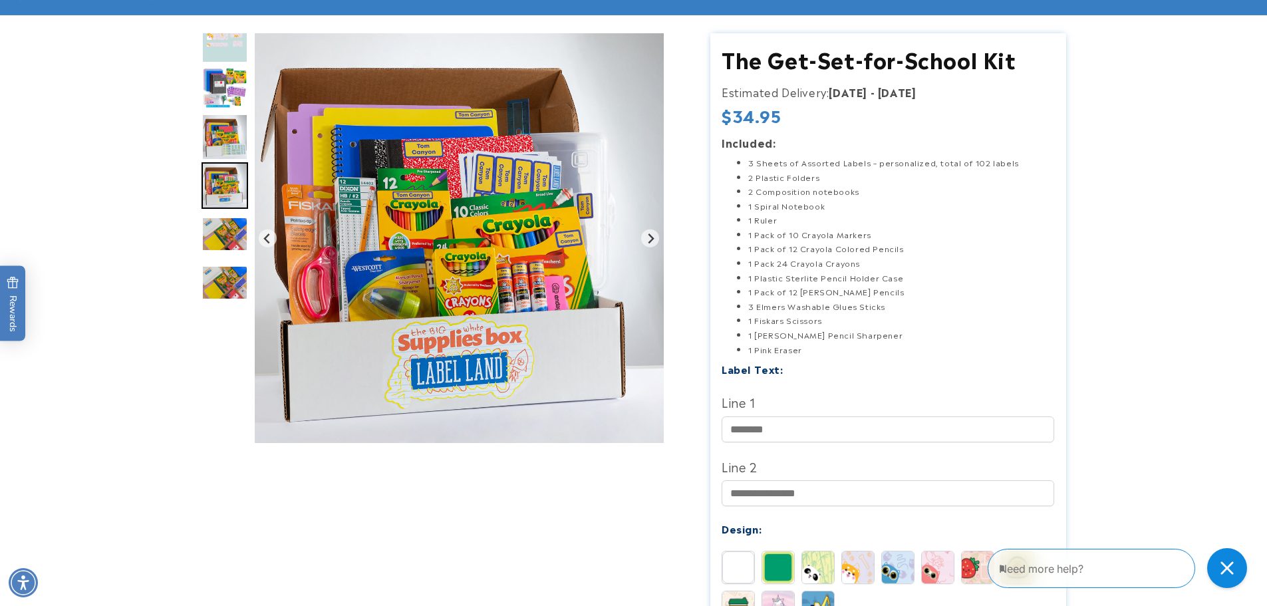
scroll to position [0, 0]
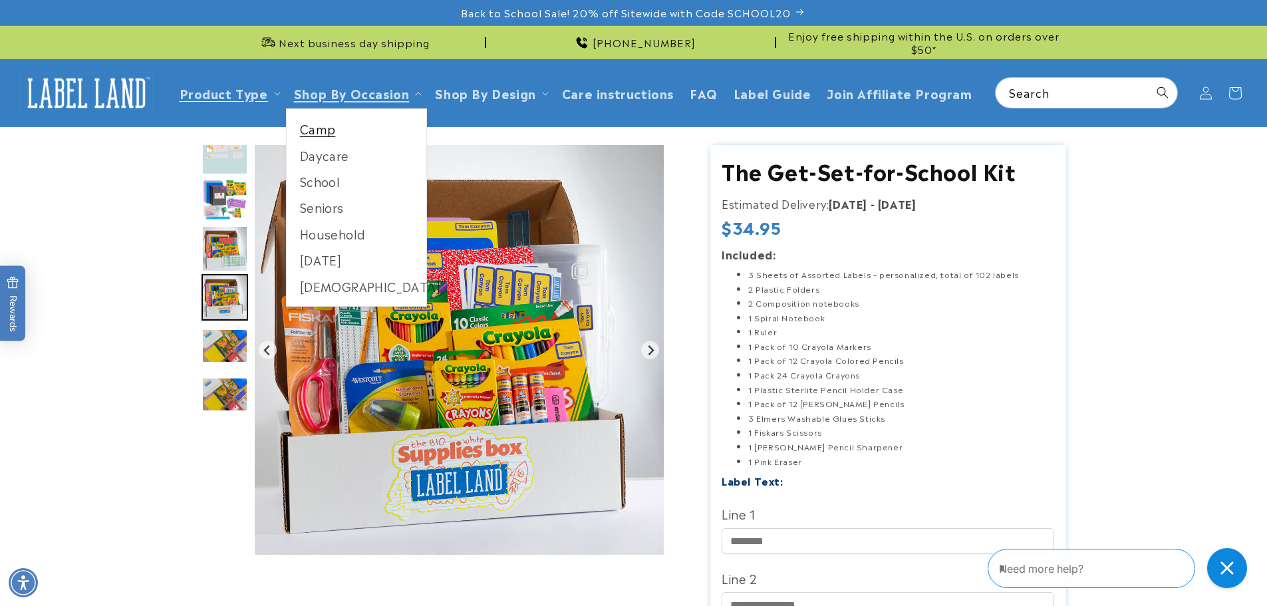
click at [327, 122] on link "Camp" at bounding box center [357, 129] width 140 height 26
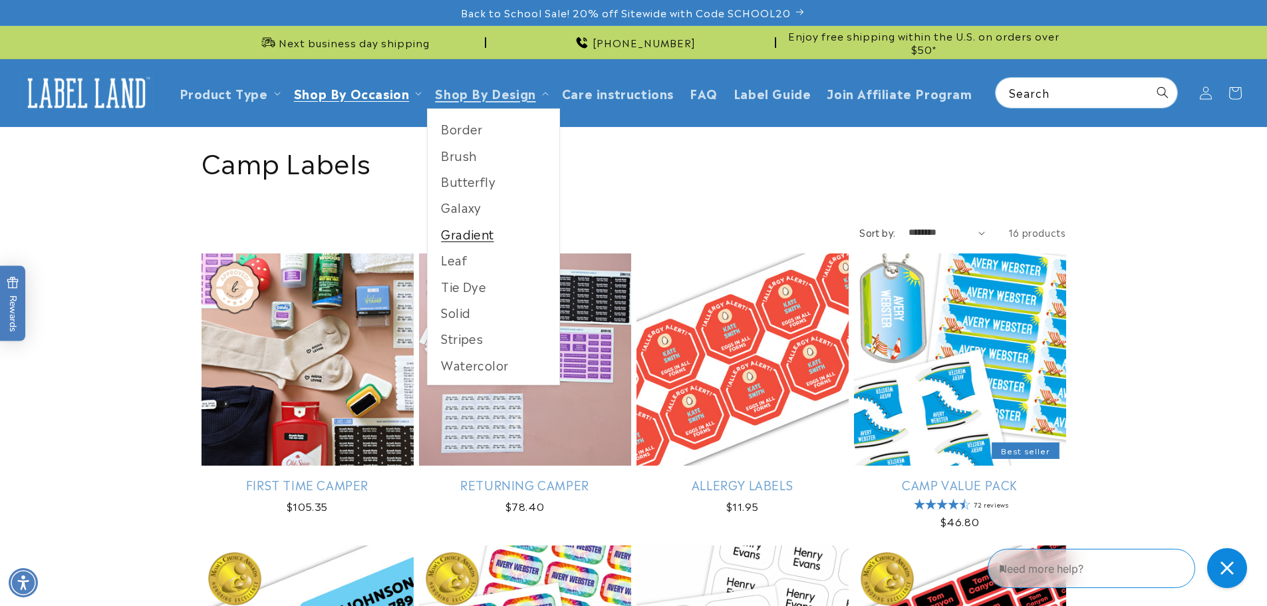
click at [459, 241] on link "Gradient" at bounding box center [494, 234] width 132 height 26
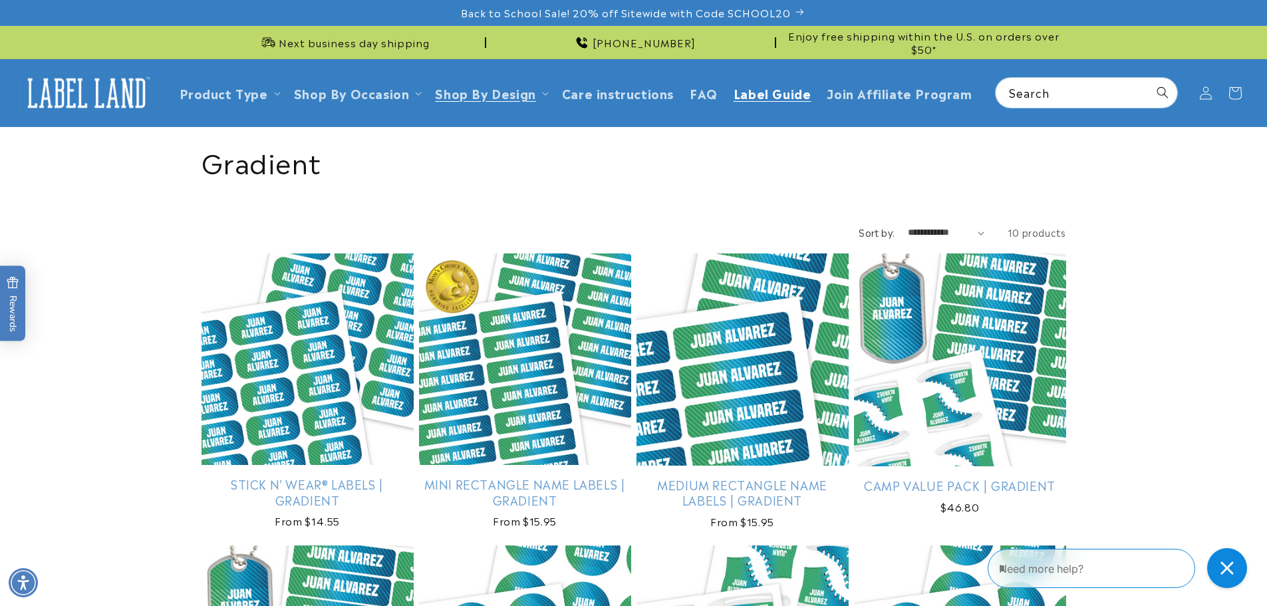
click at [778, 96] on span "Label Guide" at bounding box center [772, 92] width 78 height 15
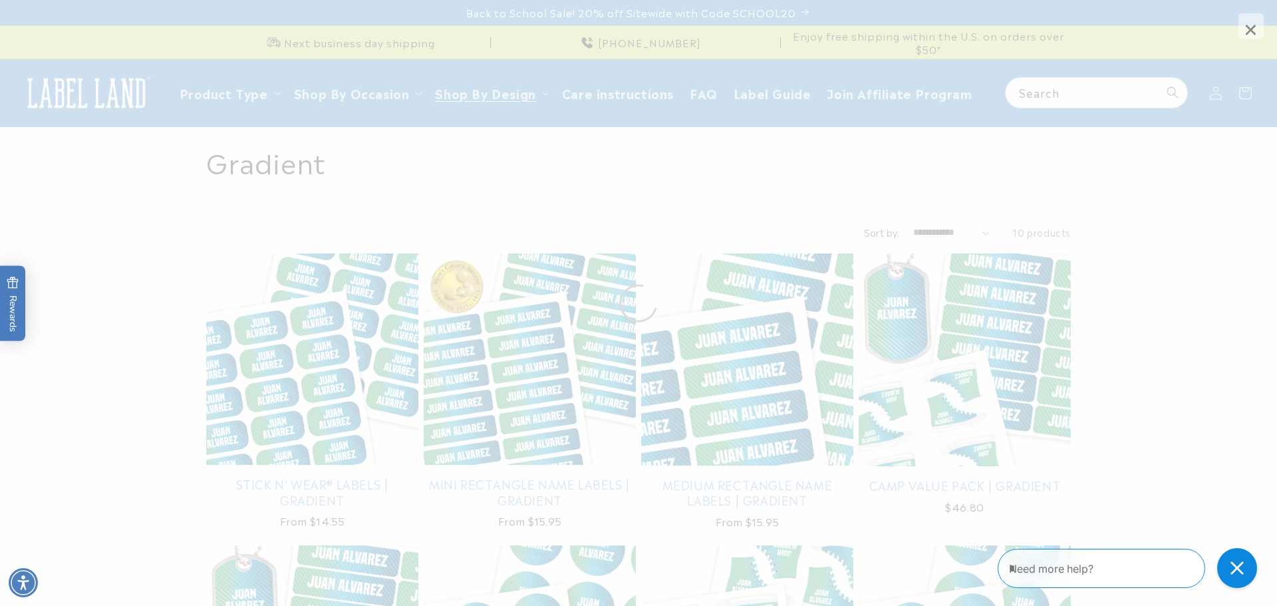
click at [1255, 35] on span "×" at bounding box center [1250, 25] width 25 height 25
